Goal: Find specific page/section: Find specific page/section

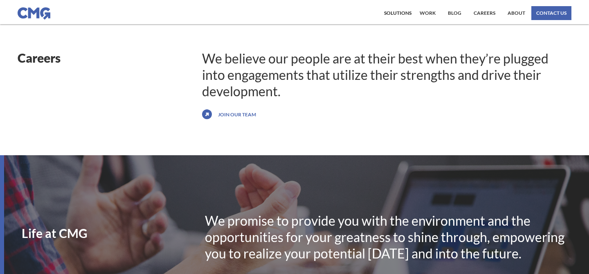
click at [242, 112] on link "Join our team" at bounding box center [237, 114] width 42 height 13
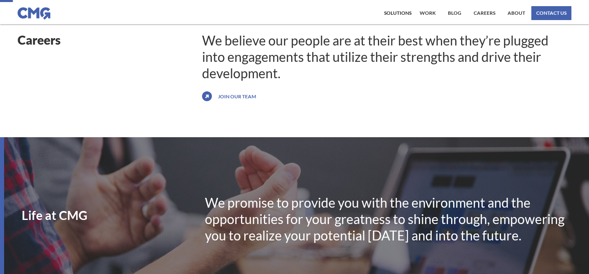
scroll to position [19, 0]
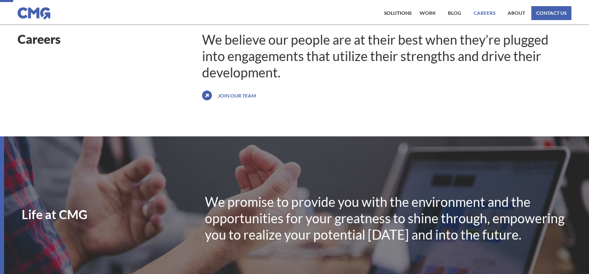
click at [490, 14] on link "Careers" at bounding box center [485, 13] width 26 height 14
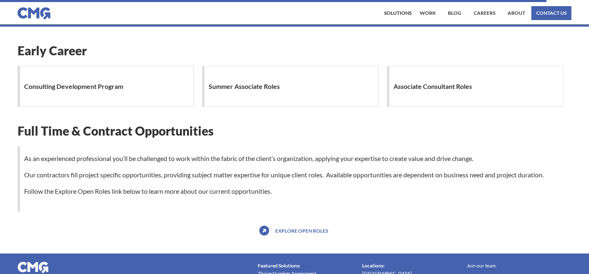
scroll to position [776, 0]
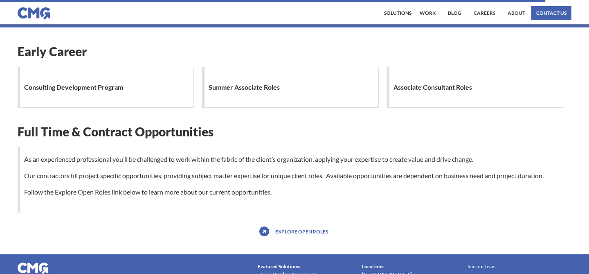
click at [302, 233] on link "Explore open roles" at bounding box center [301, 231] width 57 height 13
click at [132, 98] on div "Consulting Development Program" at bounding box center [106, 87] width 176 height 41
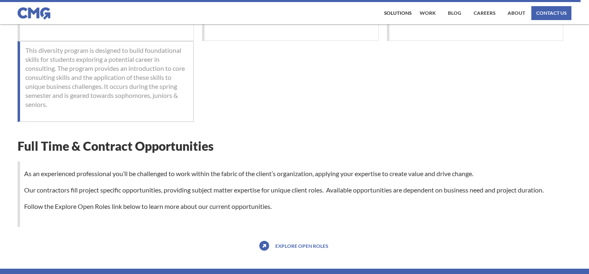
scroll to position [919, 0]
